Goal: Task Accomplishment & Management: Manage account settings

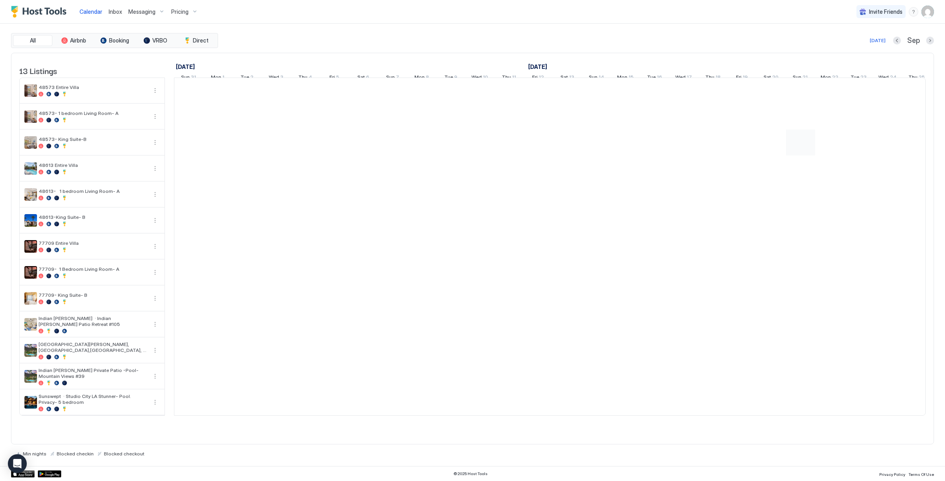
scroll to position [0, 437]
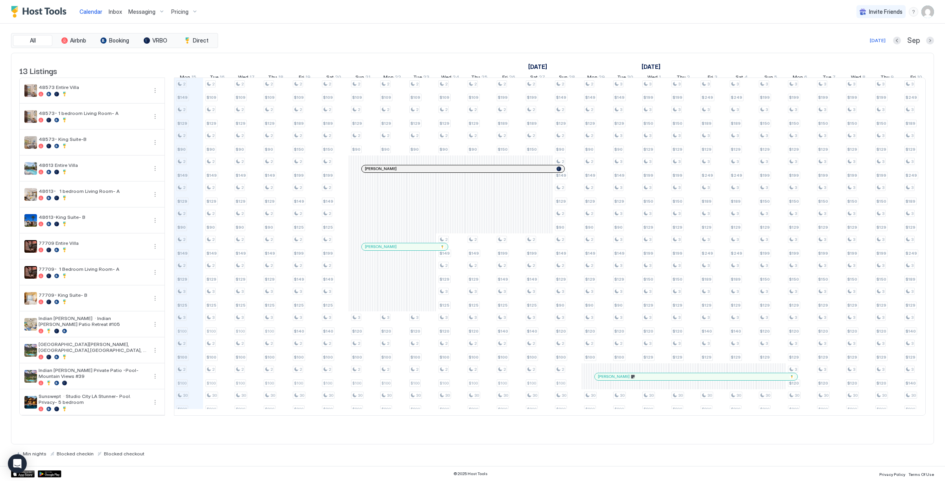
click at [190, 13] on div "Pricing" at bounding box center [184, 11] width 33 height 13
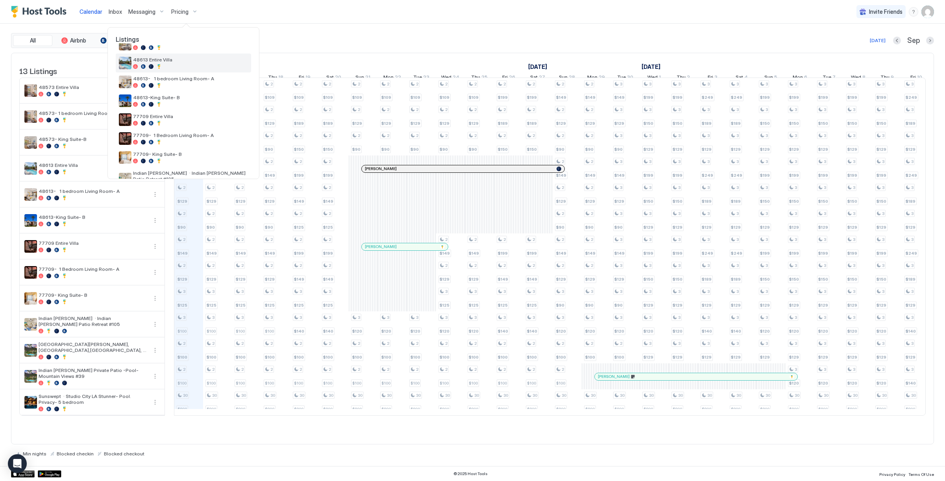
scroll to position [74, 0]
click at [187, 126] on div "77709 Entire Villa" at bounding box center [183, 119] width 135 height 19
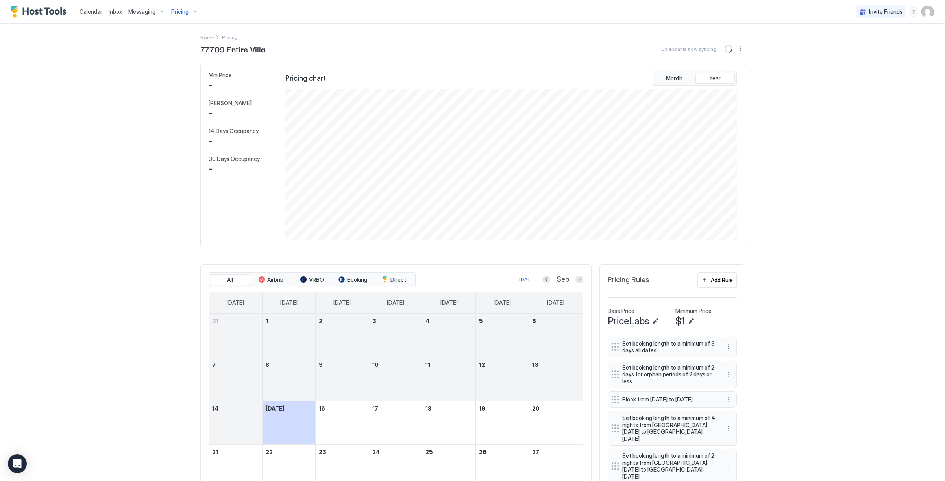
scroll to position [151, 453]
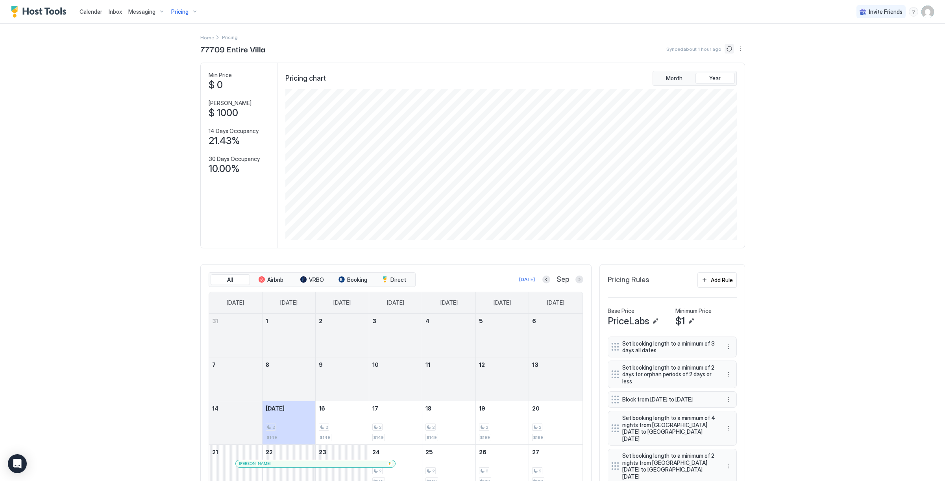
click at [729, 49] on button "Sync prices" at bounding box center [728, 48] width 9 height 9
click at [731, 52] on button "Sync prices" at bounding box center [728, 48] width 9 height 9
click at [725, 44] on div "77709 Entire Villa Synced about 1 hour ago" at bounding box center [472, 49] width 545 height 12
click at [728, 47] on button "Sync prices" at bounding box center [728, 48] width 9 height 9
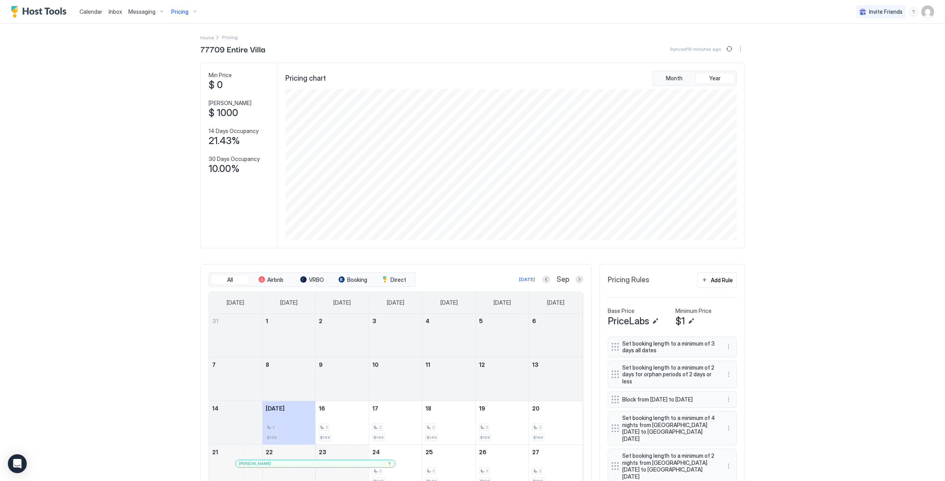
scroll to position [0, 0]
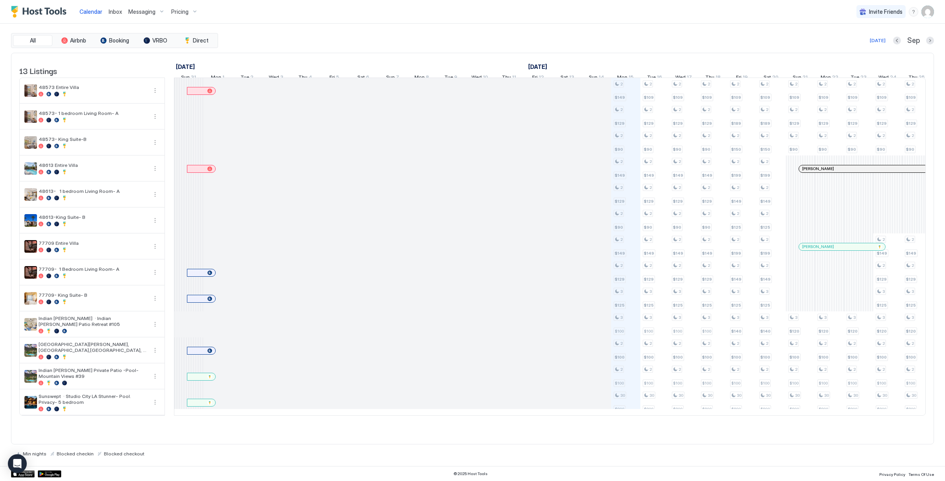
scroll to position [0, 437]
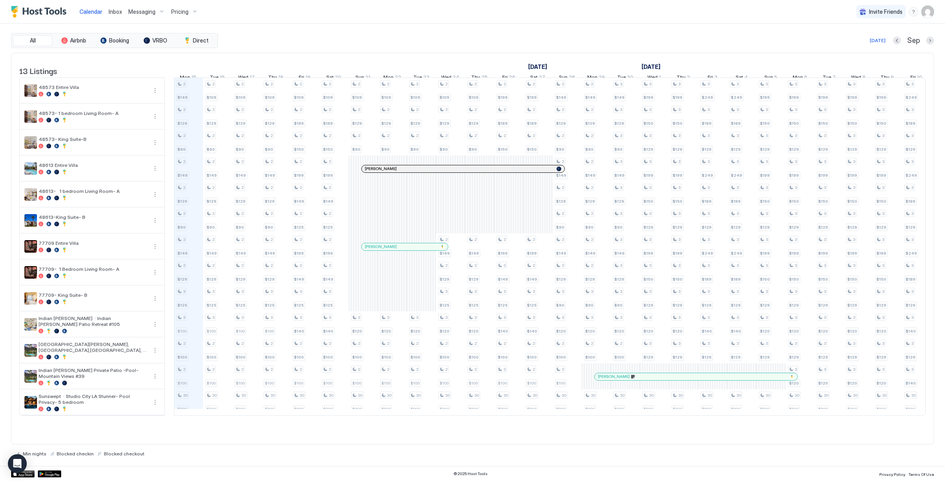
click at [930, 35] on div "All Airbnb Booking VRBO Direct Today Sep" at bounding box center [472, 40] width 923 height 15
click at [929, 37] on button "Next month" at bounding box center [930, 41] width 8 height 8
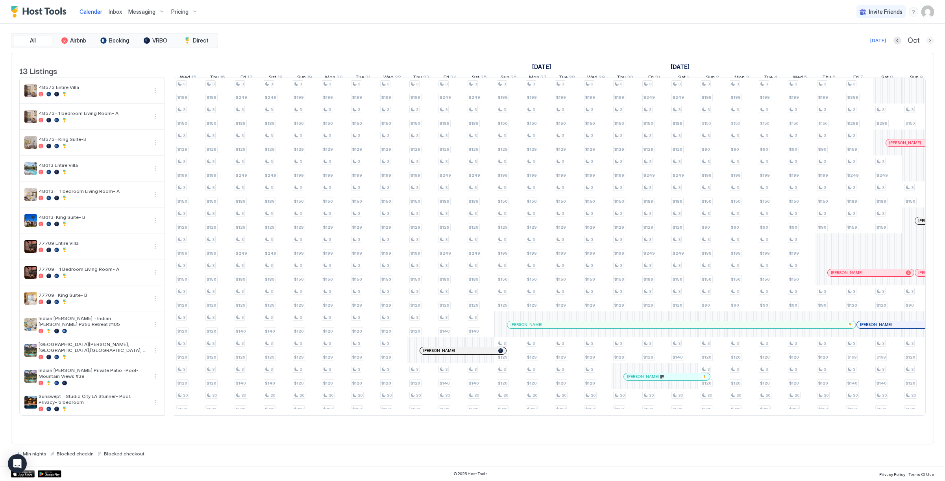
click at [927, 39] on button "Next month" at bounding box center [930, 41] width 8 height 8
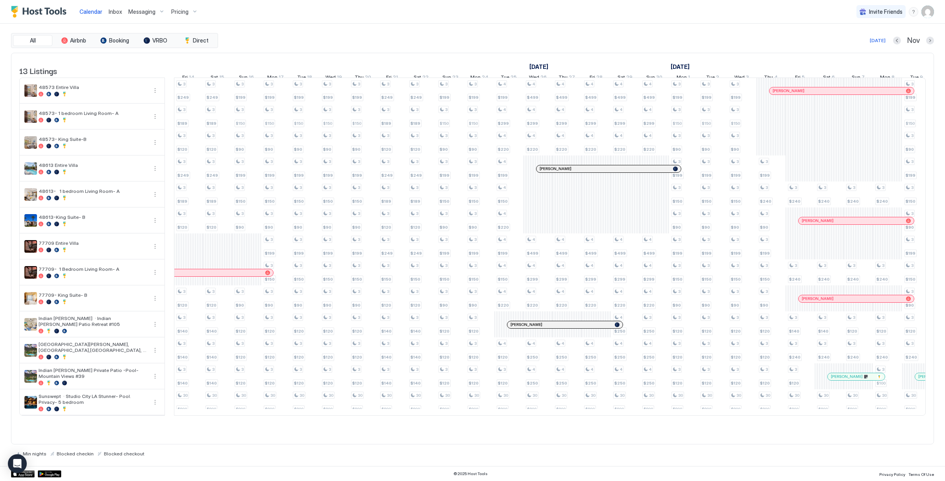
click at [836, 380] on div at bounding box center [836, 376] width 6 height 6
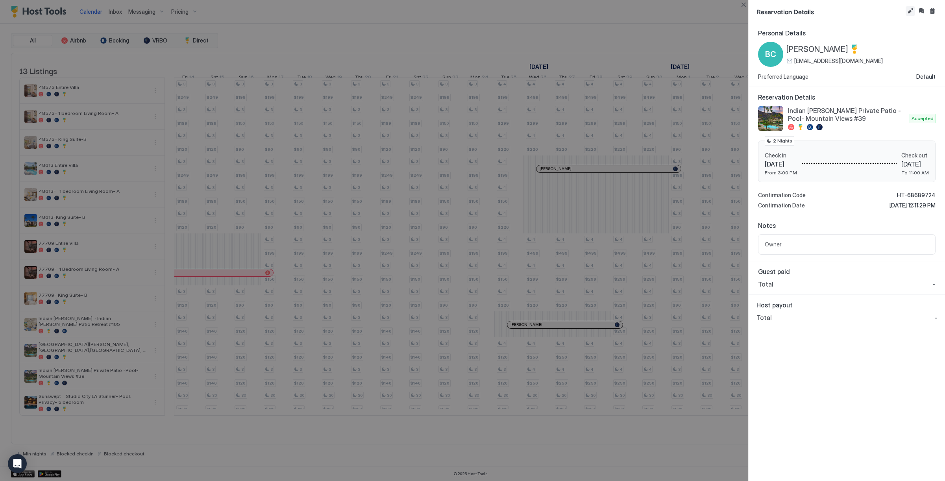
click at [906, 13] on button "Edit reservation" at bounding box center [909, 10] width 9 height 9
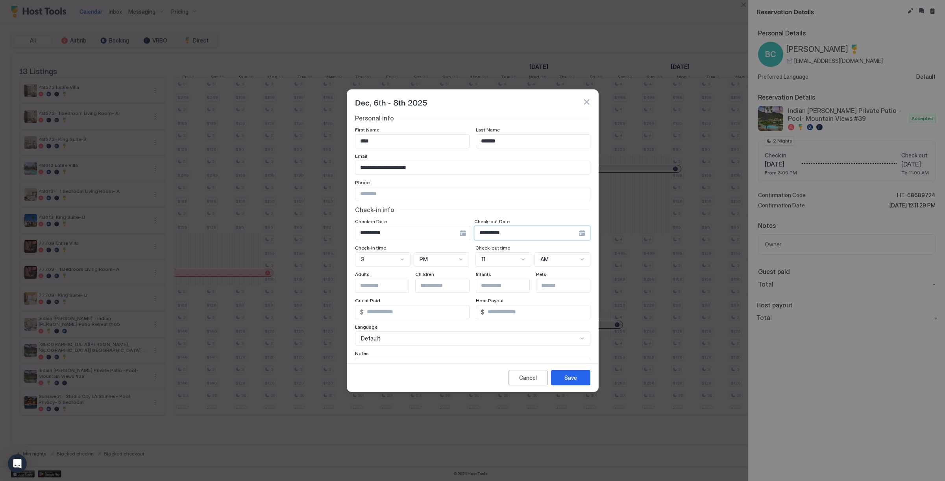
click at [494, 232] on input "**********" at bounding box center [526, 232] width 104 height 13
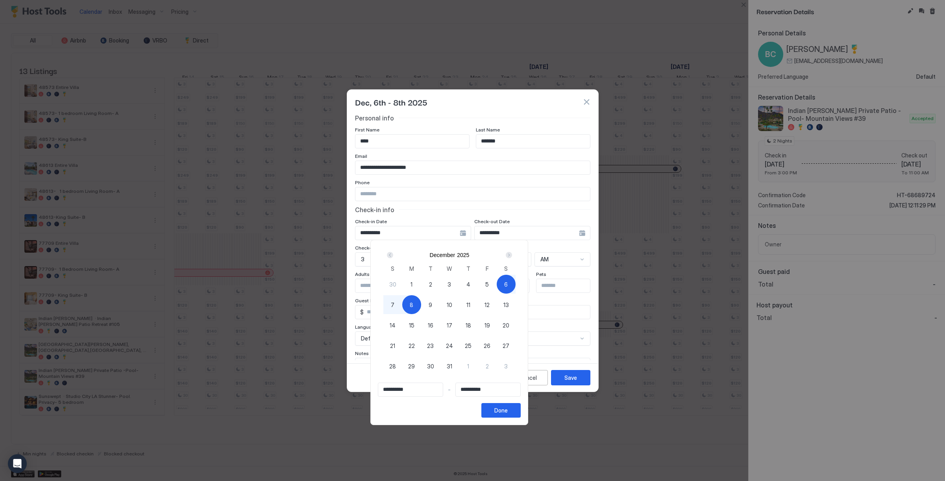
click at [432, 301] on span "9" at bounding box center [430, 305] width 4 height 8
type input "**********"
click at [515, 282] on div "6" at bounding box center [506, 284] width 19 height 19
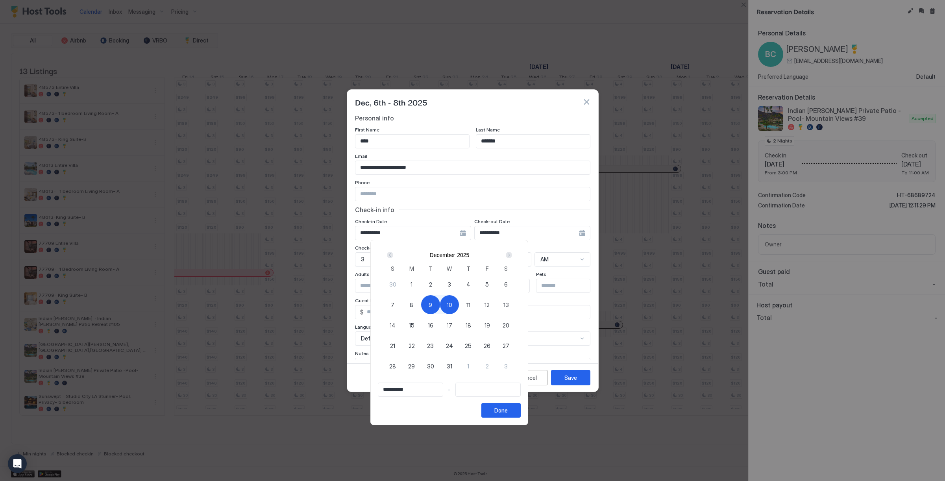
type input "**********"
click at [440, 300] on div "9" at bounding box center [430, 304] width 19 height 19
type input "**********"
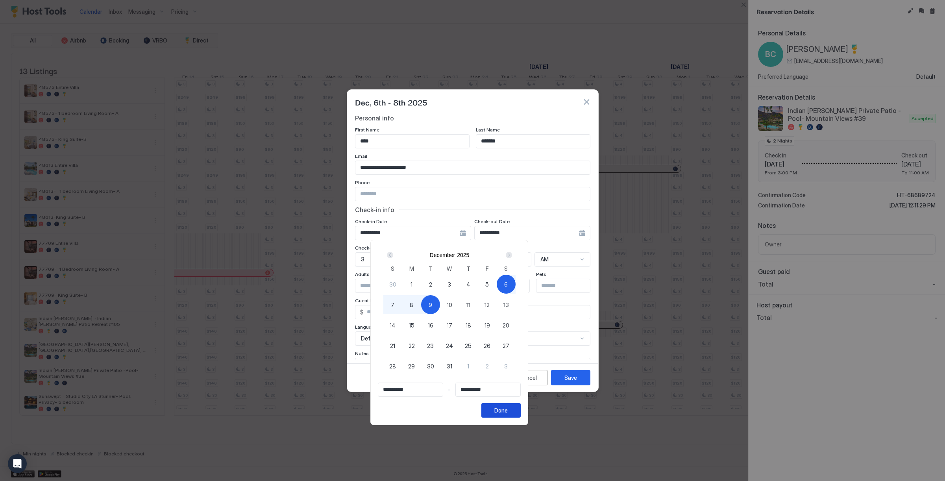
click at [521, 413] on button "Done" at bounding box center [500, 410] width 39 height 15
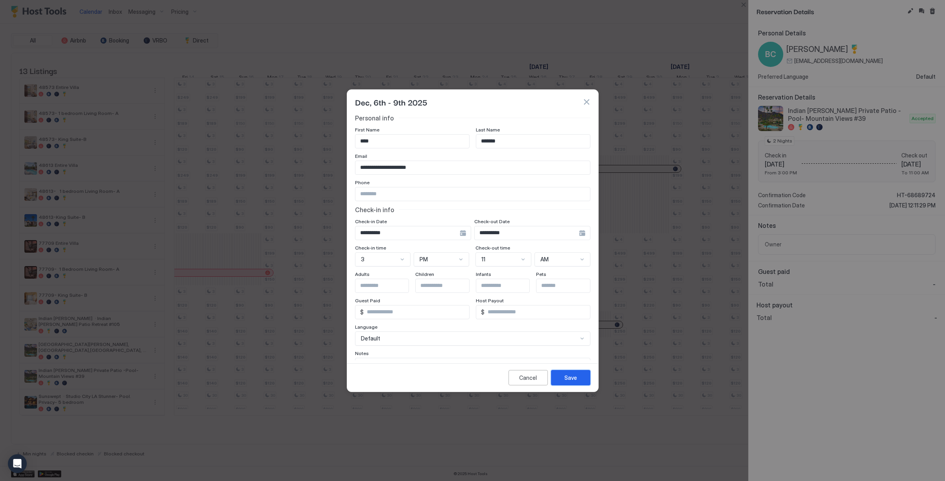
click at [568, 379] on div "Save" at bounding box center [570, 377] width 13 height 8
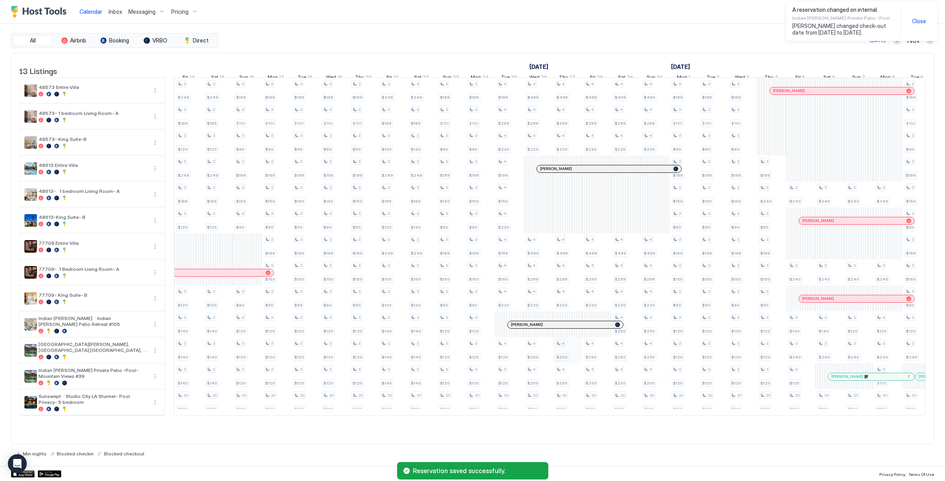
scroll to position [0, 438]
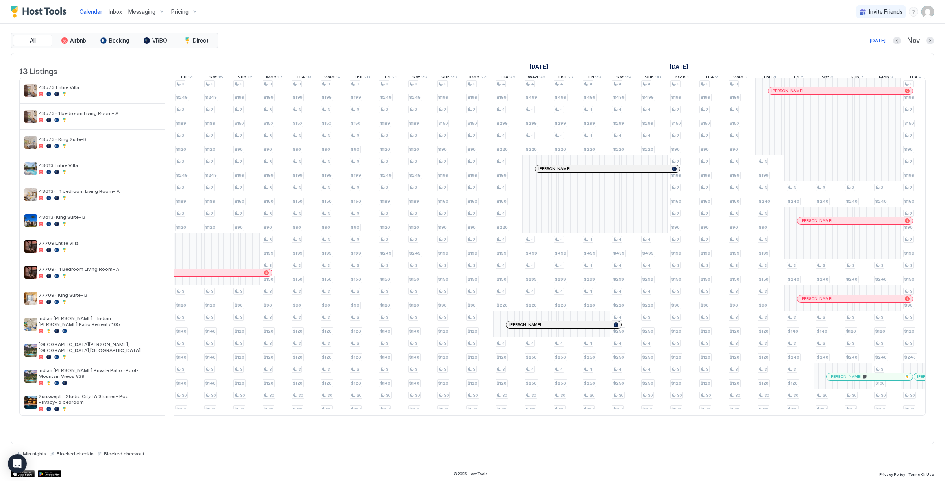
click at [205, 276] on div at bounding box center [205, 273] width 6 height 6
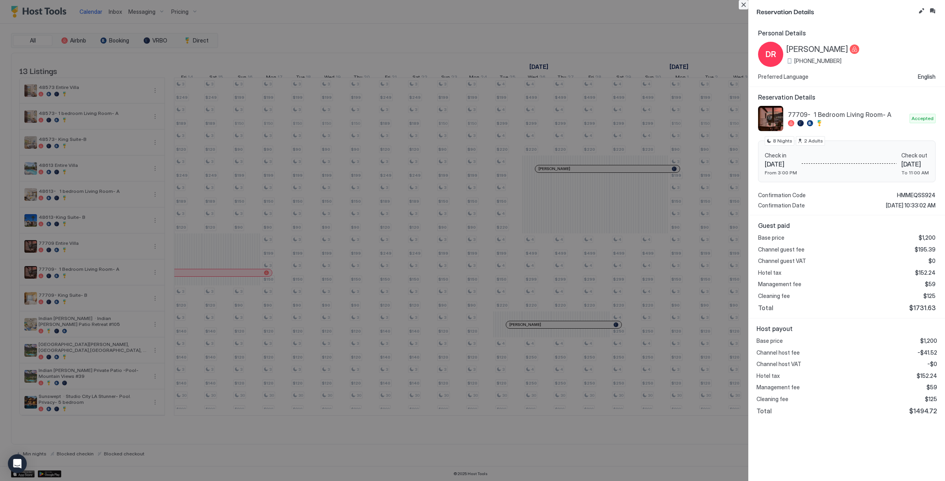
click at [739, 7] on button "Close" at bounding box center [742, 4] width 9 height 9
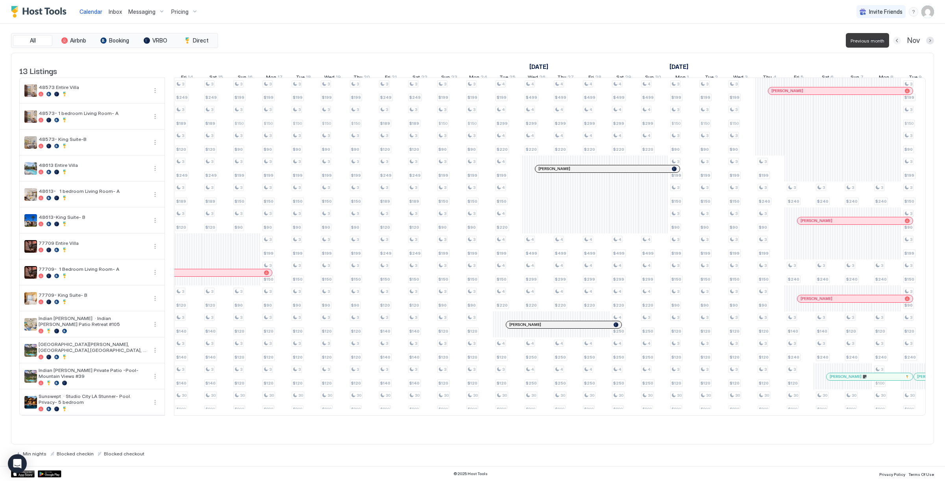
click at [893, 40] on button "Previous month" at bounding box center [897, 41] width 8 height 8
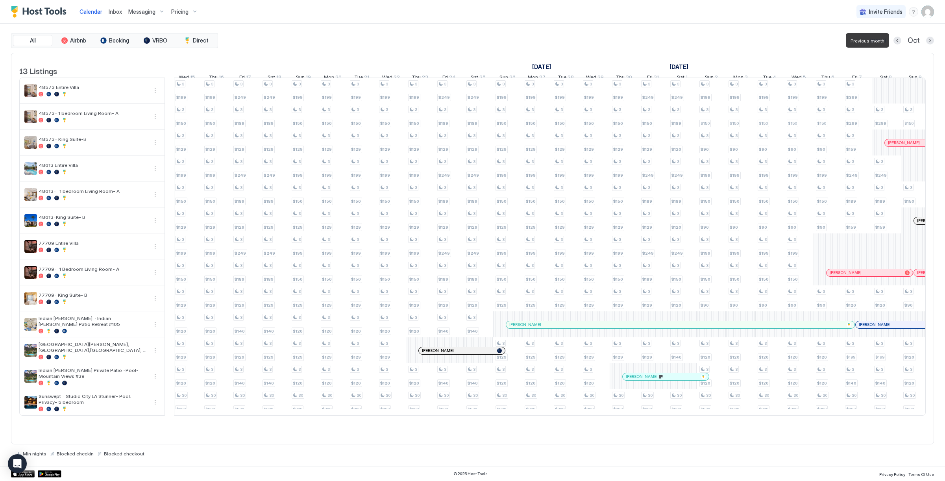
scroll to position [0, 437]
click at [898, 39] on button "Previous month" at bounding box center [897, 41] width 8 height 8
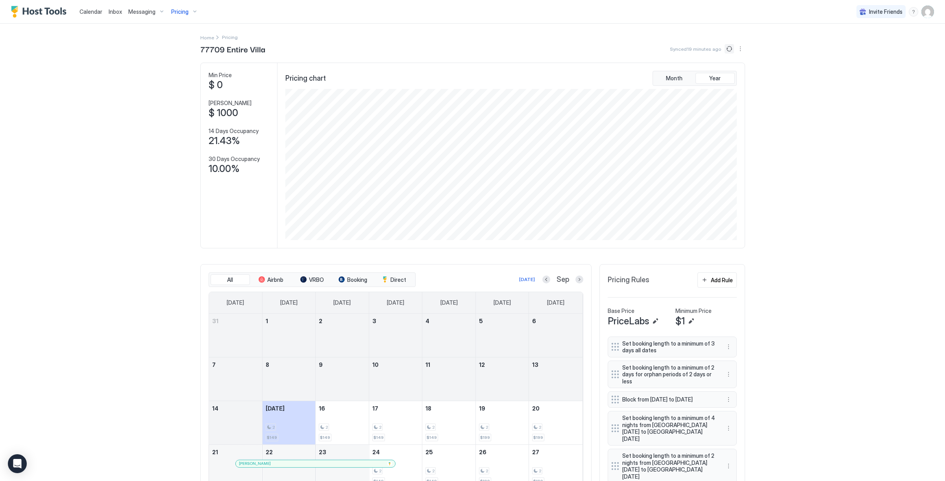
click at [732, 52] on button "Sync prices" at bounding box center [728, 48] width 9 height 9
click at [727, 52] on button "Sync prices" at bounding box center [728, 48] width 9 height 9
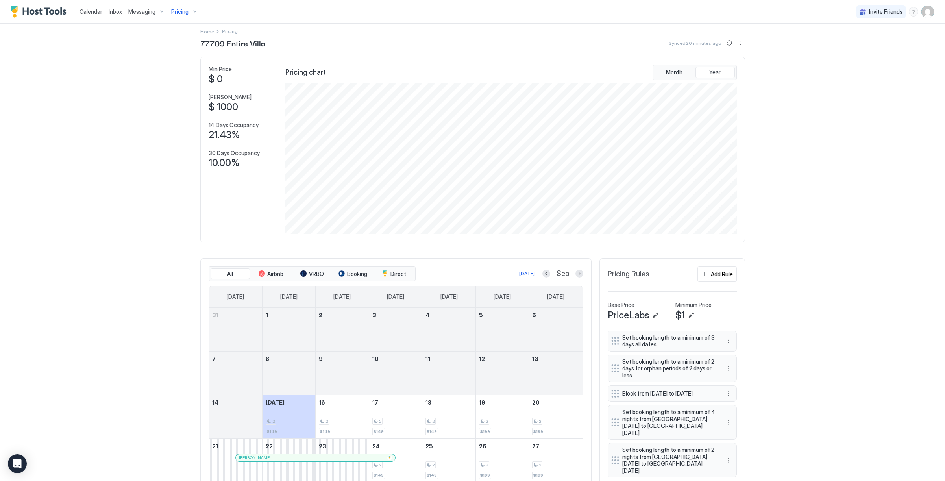
scroll to position [6, 0]
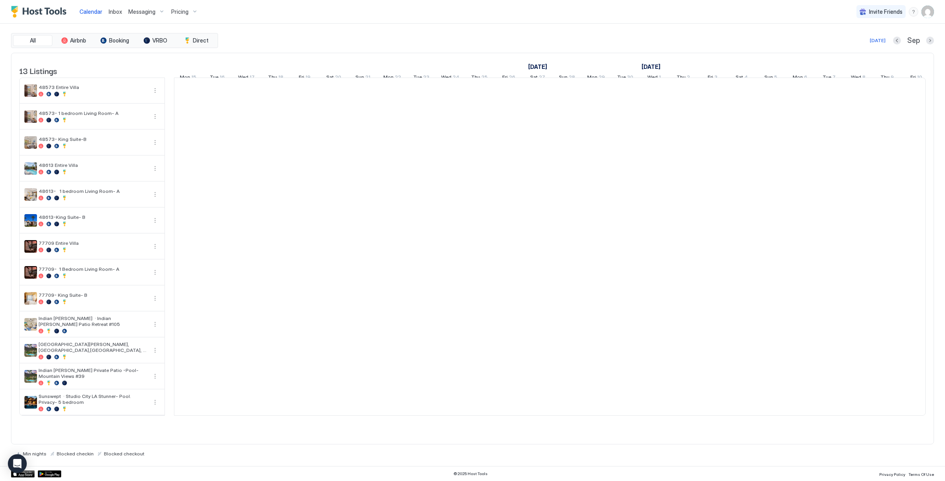
scroll to position [0, 437]
click at [178, 18] on div "Pricing" at bounding box center [184, 11] width 33 height 13
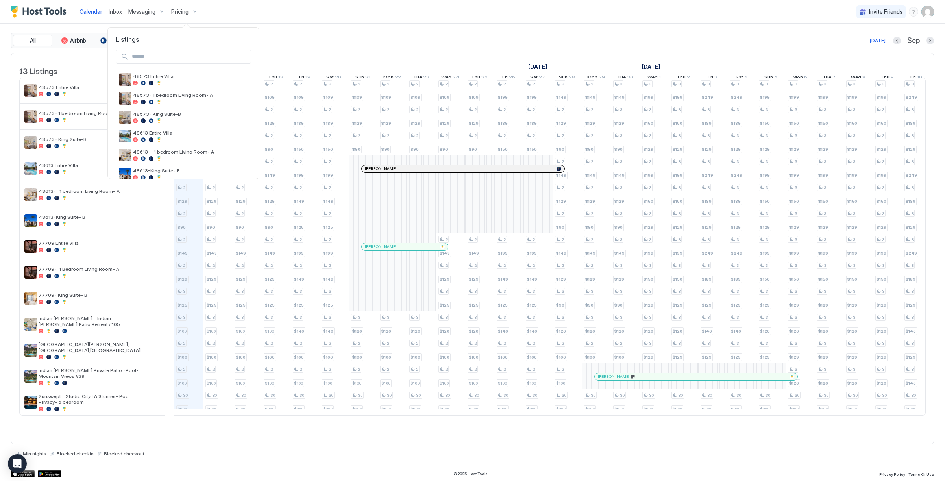
click at [113, 2] on div at bounding box center [472, 240] width 945 height 481
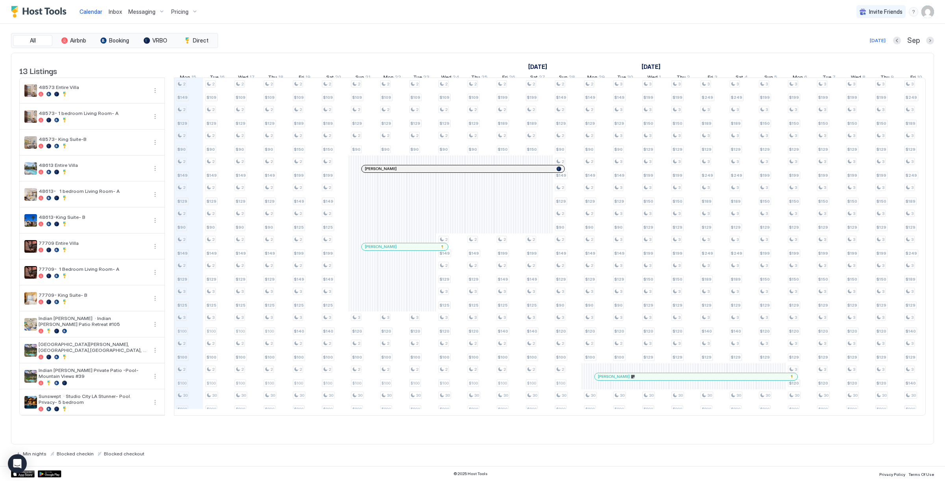
click at [113, 1] on button "Inbox" at bounding box center [115, 11] width 20 height 23
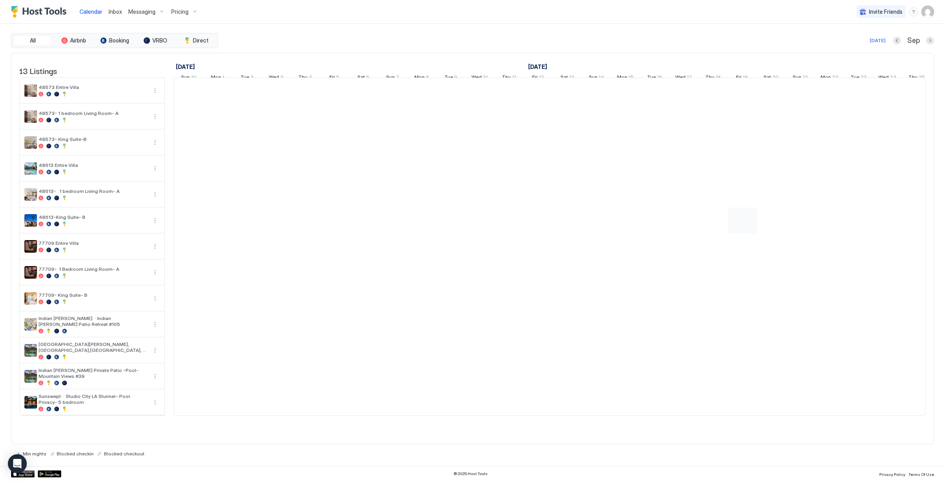
scroll to position [0, 437]
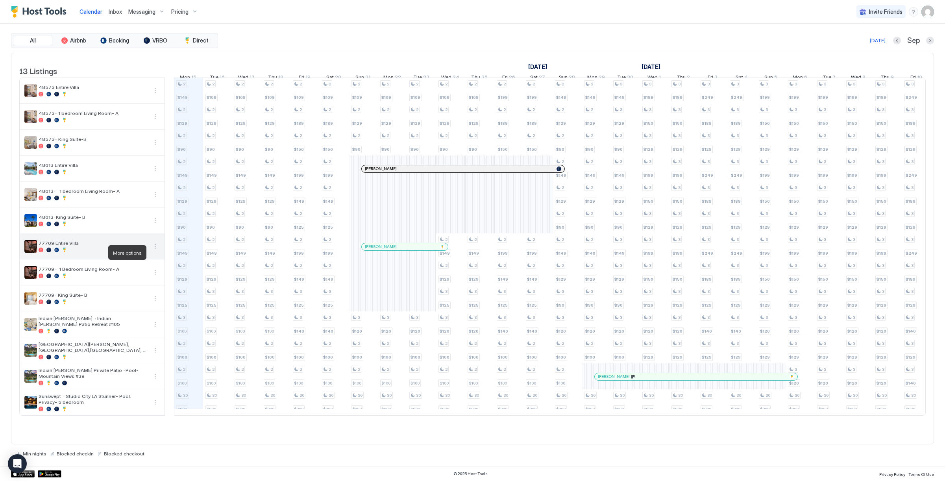
click at [151, 251] on button "More options" at bounding box center [154, 246] width 9 height 9
click at [145, 290] on span "Listing Settings" at bounding box center [141, 289] width 35 height 6
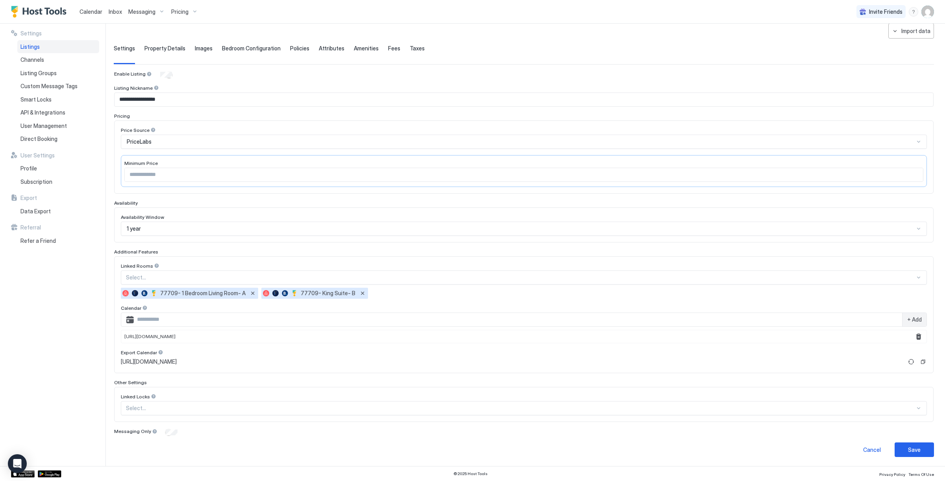
scroll to position [35, 0]
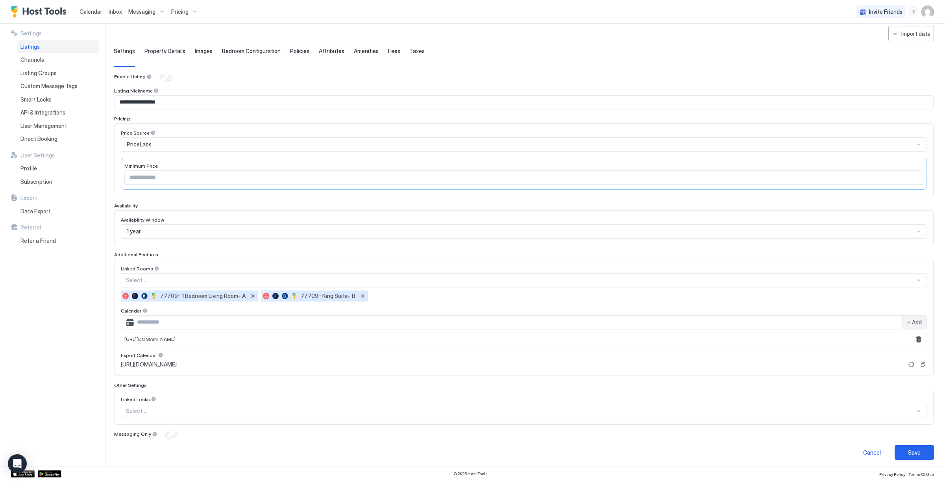
click at [98, 11] on span "Calendar" at bounding box center [90, 11] width 23 height 7
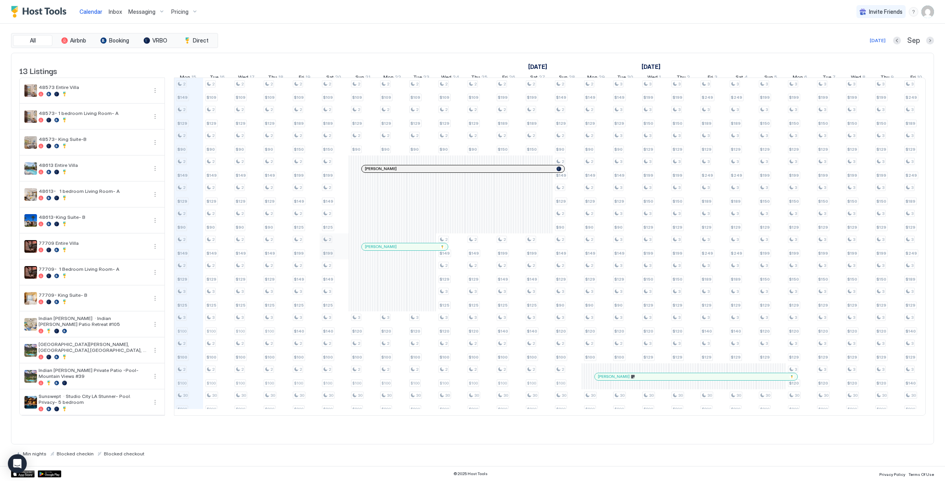
scroll to position [0, 437]
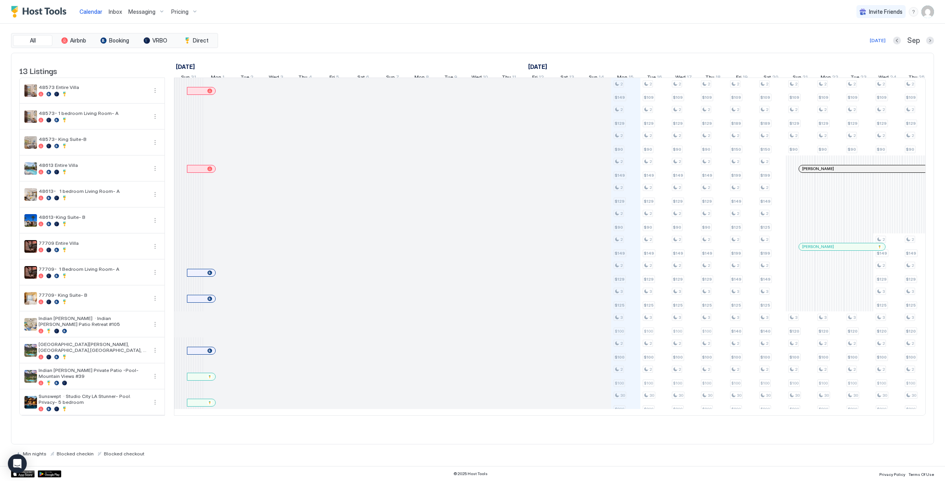
scroll to position [0, 437]
